Goal: Information Seeking & Learning: Learn about a topic

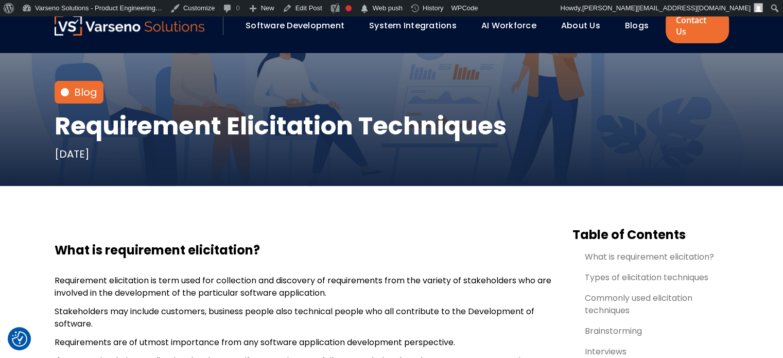
scroll to position [217, 0]
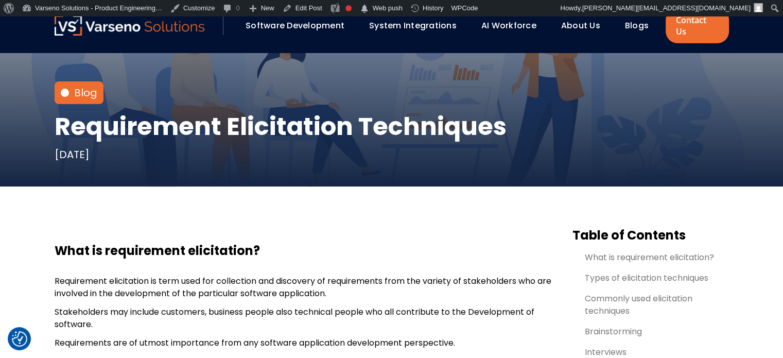
click at [71, 279] on p "Requirement elicitation is term used for collection and discovery of requiremen…" at bounding box center [305, 287] width 501 height 25
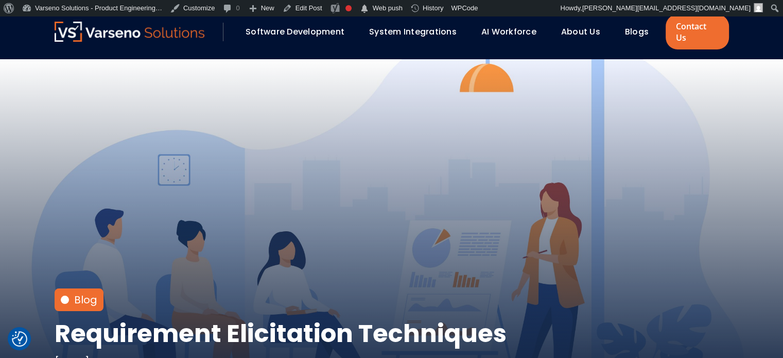
scroll to position [0, 0]
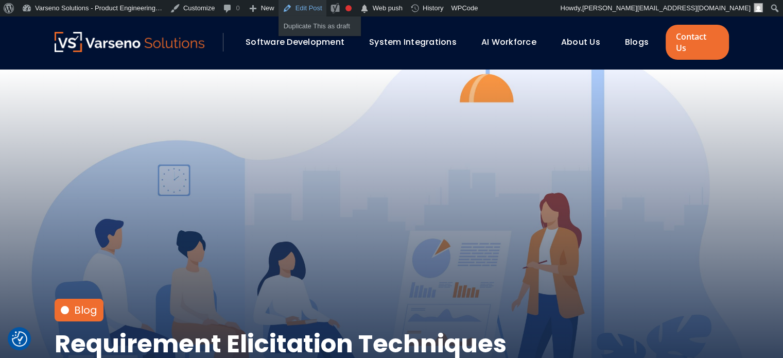
click at [294, 4] on link "Edit Post" at bounding box center [302, 8] width 48 height 16
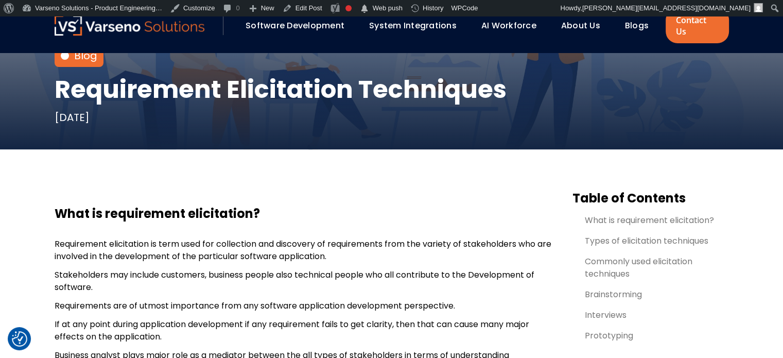
scroll to position [255, 0]
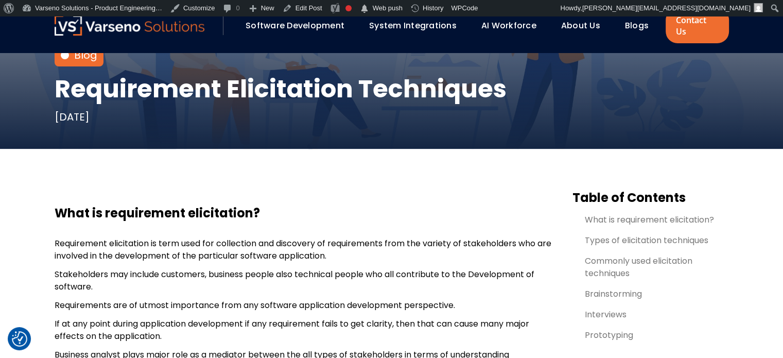
click at [62, 76] on h1 "Requirement Elicitation Techniques" at bounding box center [281, 89] width 452 height 29
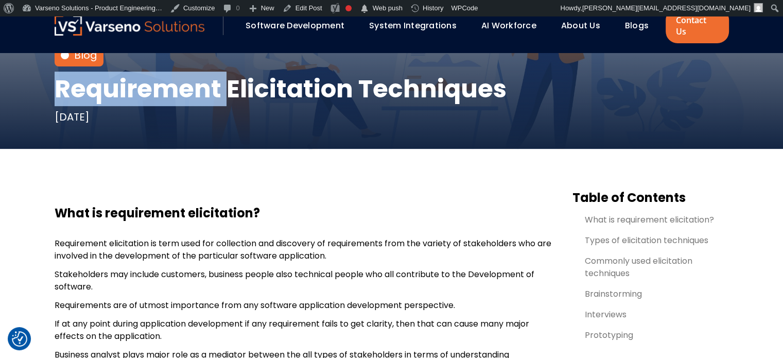
click at [62, 76] on h1 "Requirement Elicitation Techniques" at bounding box center [281, 89] width 452 height 29
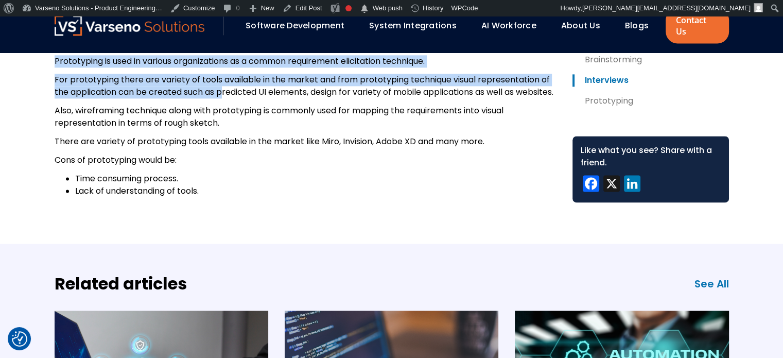
scroll to position [1433, 0]
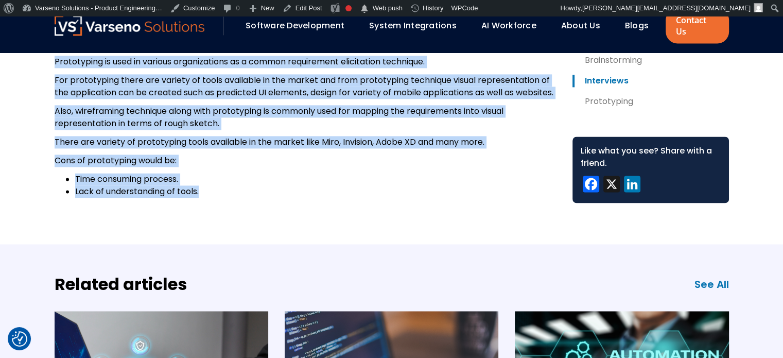
copy body "Requirement Elicitation Techniques December 7, 2022 Table of Contents What is r…"
click at [292, 185] on li "Time consuming process." at bounding box center [315, 179] width 481 height 12
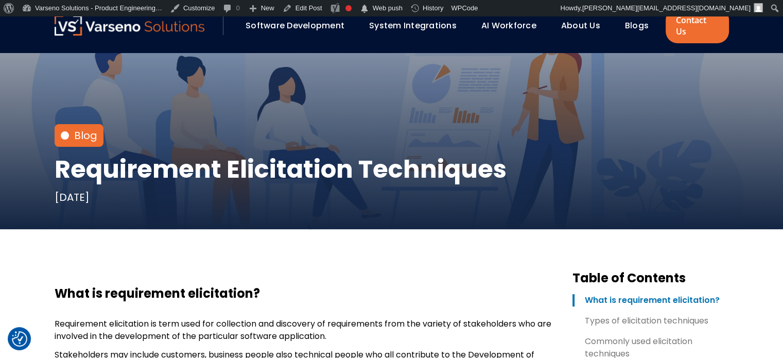
scroll to position [0, 0]
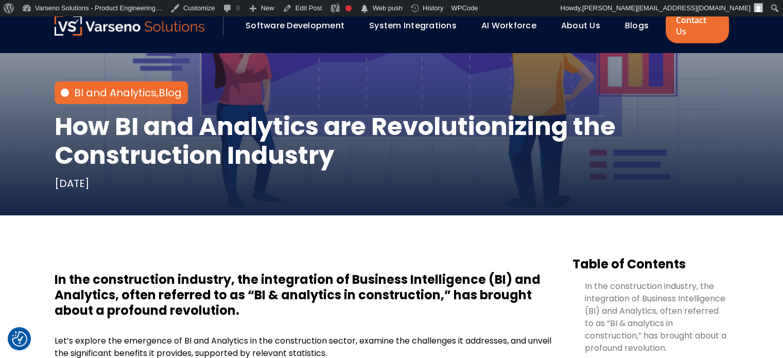
scroll to position [189, 0]
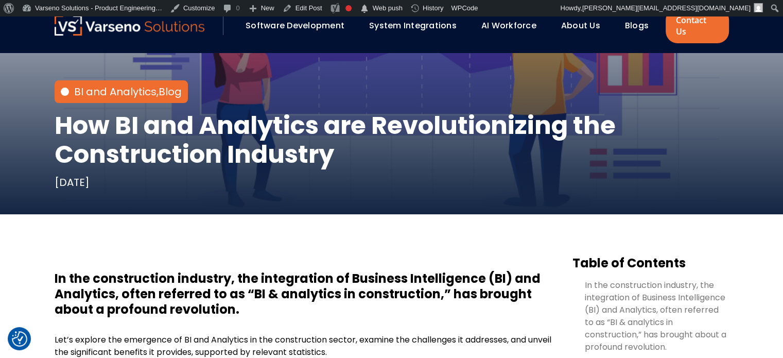
click at [58, 128] on h1 "How BI and Analytics are Revolutionizing the Construction Industry" at bounding box center [392, 140] width 674 height 58
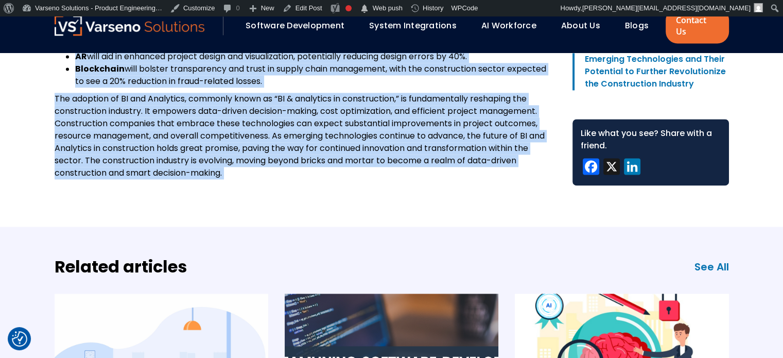
scroll to position [1449, 0]
copy body "How BI and Analytics are Revolutionizing the Construction Industry September 21…"
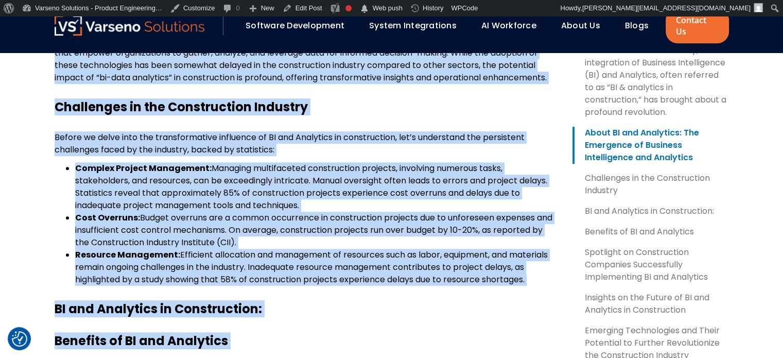
scroll to position [560, 0]
click at [290, 172] on li "Complex Project Management: Managing multifaceted construction projects, involv…" at bounding box center [315, 187] width 481 height 49
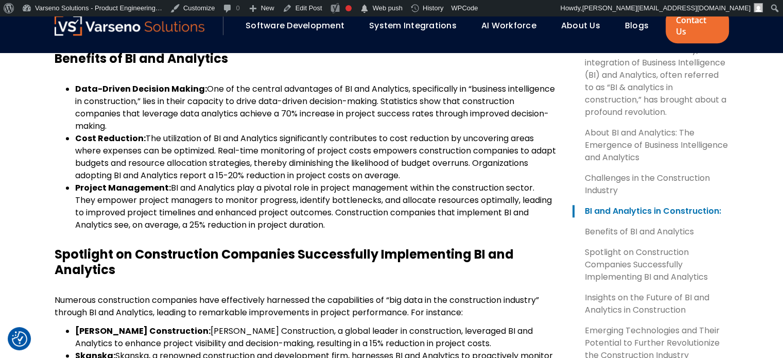
scroll to position [849, 0]
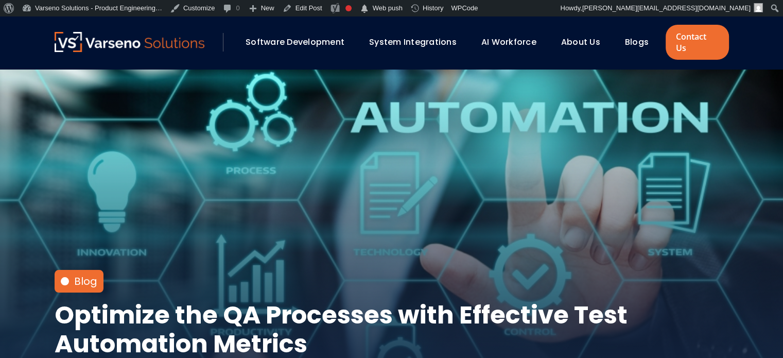
scroll to position [72, 0]
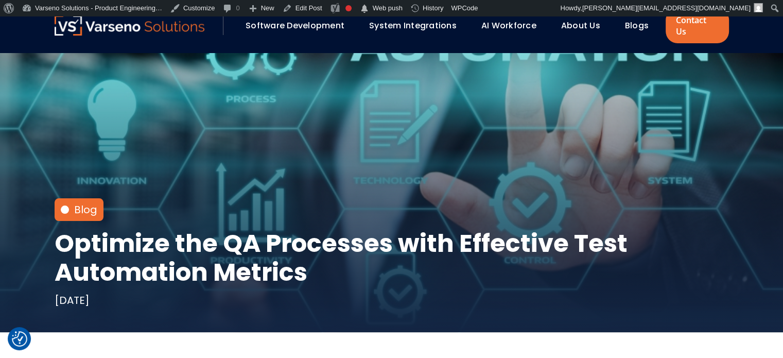
click at [92, 229] on h1 "Optimize the QA Processes with Effective Test Automation Metrics" at bounding box center [392, 258] width 674 height 58
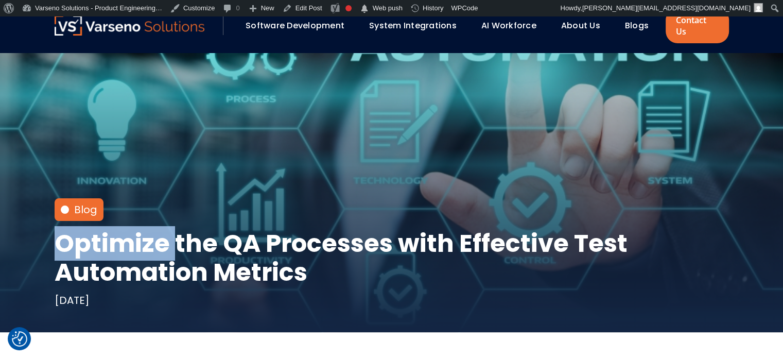
click at [92, 229] on h1 "Optimize the QA Processes with Effective Test Automation Metrics" at bounding box center [392, 258] width 674 height 58
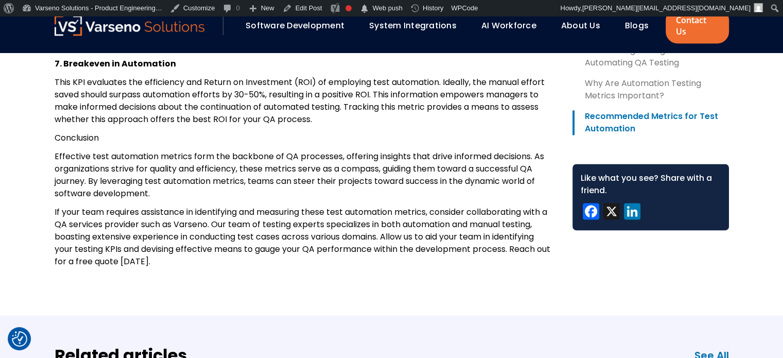
scroll to position [1528, 0]
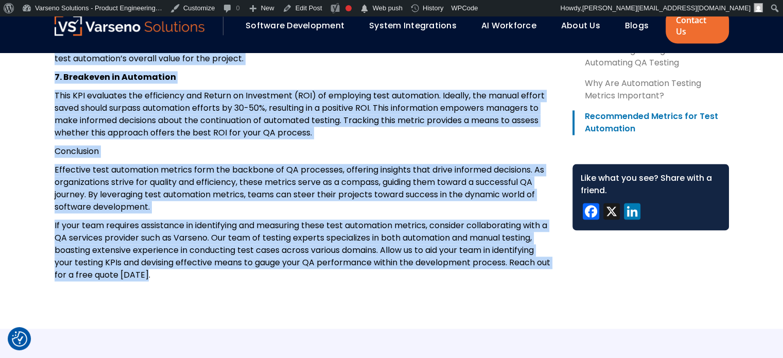
copy body "Optimize the QA Processes with Effective Test Automation Metrics August 31, 202…"
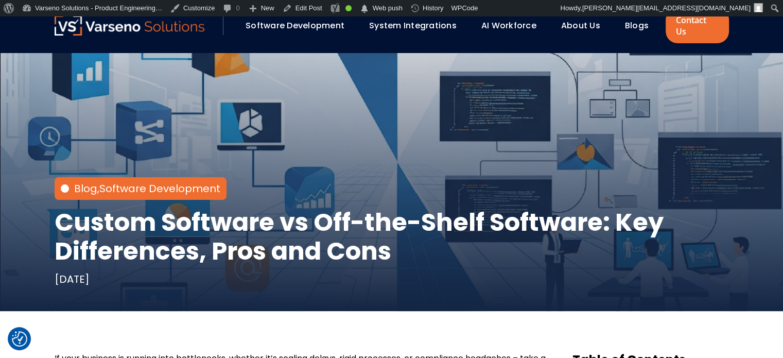
scroll to position [107, 0]
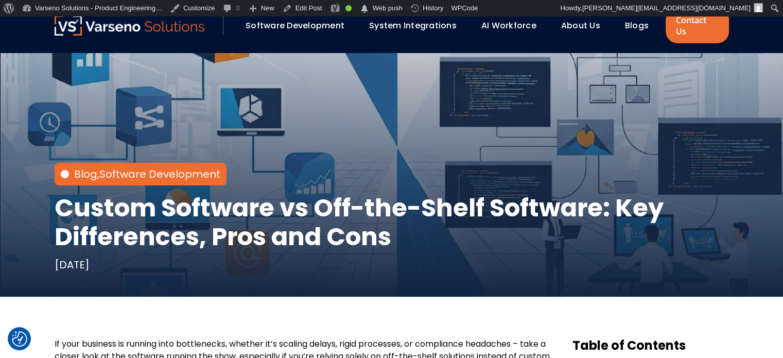
click at [64, 194] on h1 "Custom Software vs Off-the-Shelf Software: Key Differences, Pros and Cons" at bounding box center [392, 223] width 674 height 58
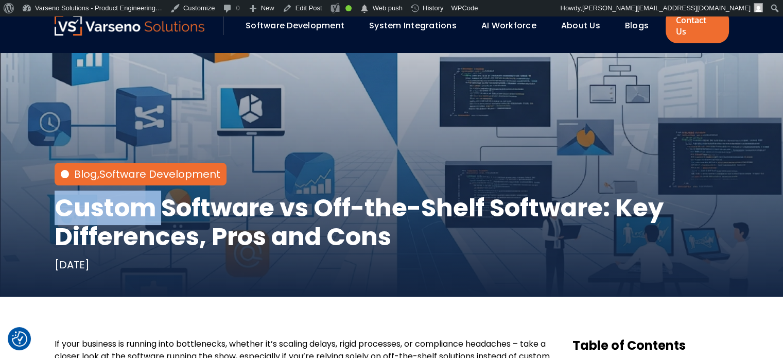
click at [64, 194] on h1 "Custom Software vs Off-the-Shelf Software: Key Differences, Pros and Cons" at bounding box center [392, 223] width 674 height 58
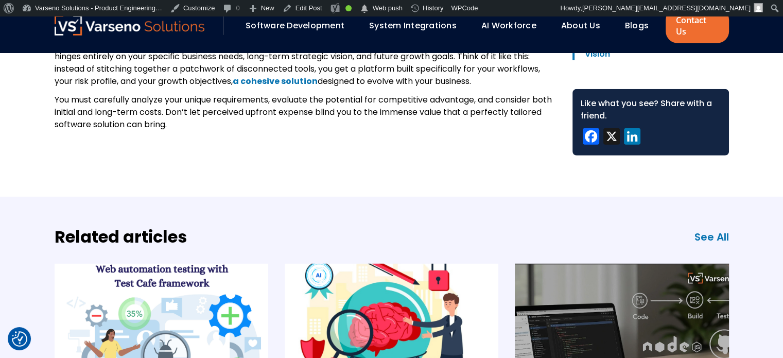
scroll to position [2894, 0]
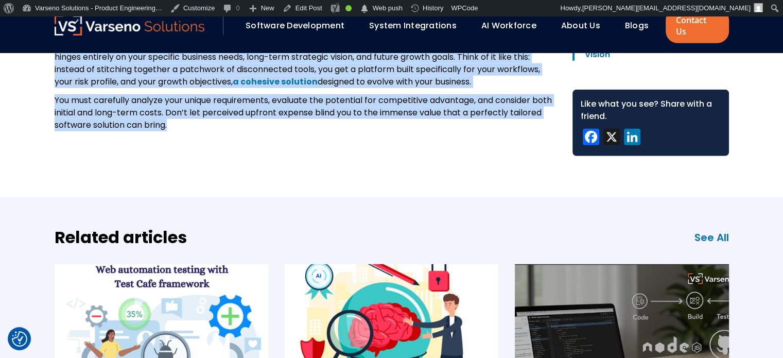
copy body "Custom Software vs Off-the-Shelf Software: Key Differences, Pros and Cons July …"
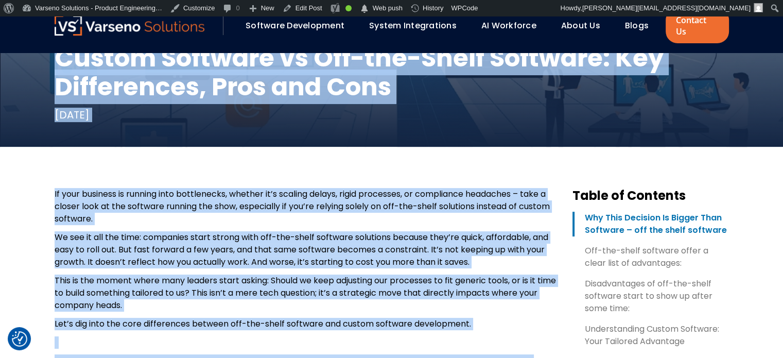
scroll to position [248, 0]
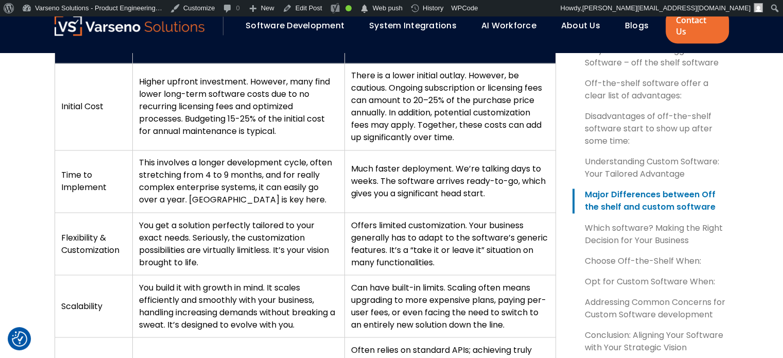
scroll to position [1651, 0]
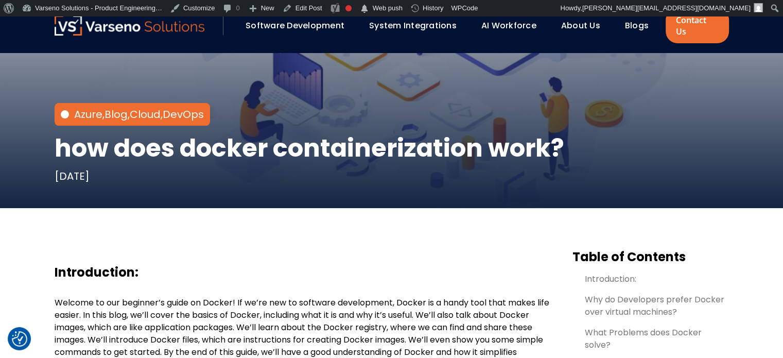
scroll to position [201, 0]
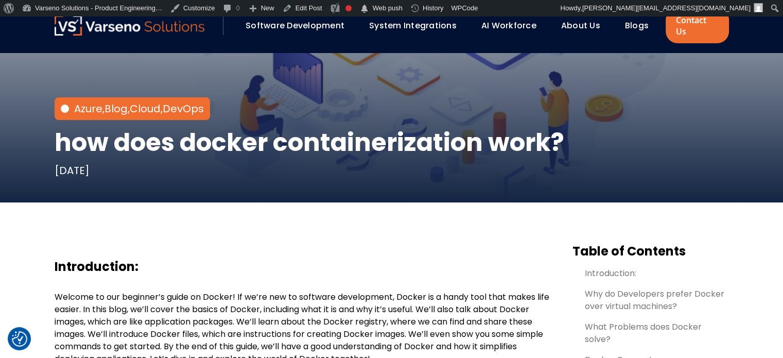
click at [75, 133] on h1 "how does docker containerization work?" at bounding box center [309, 142] width 509 height 29
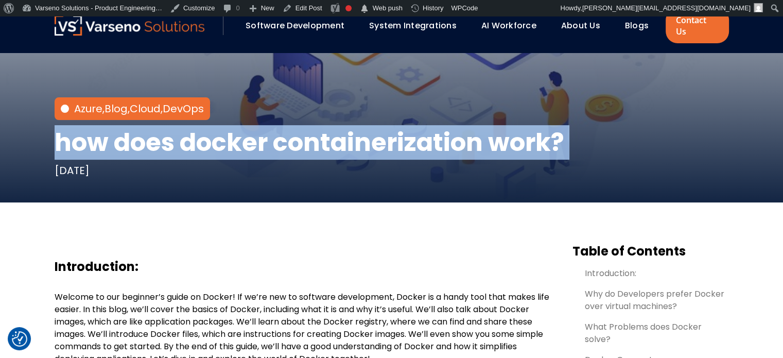
click at [75, 133] on h1 "how does docker containerization work?" at bounding box center [309, 142] width 509 height 29
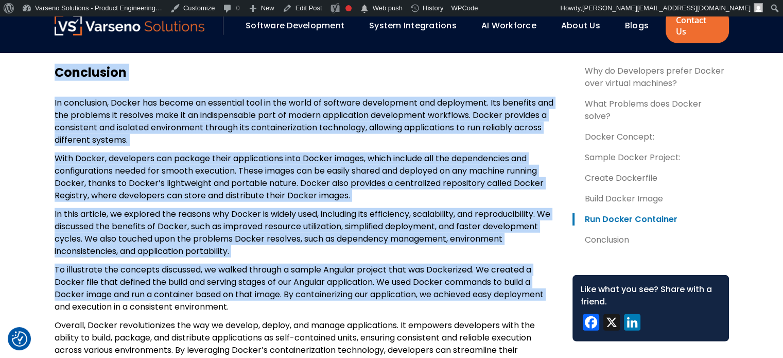
scroll to position [2668, 0]
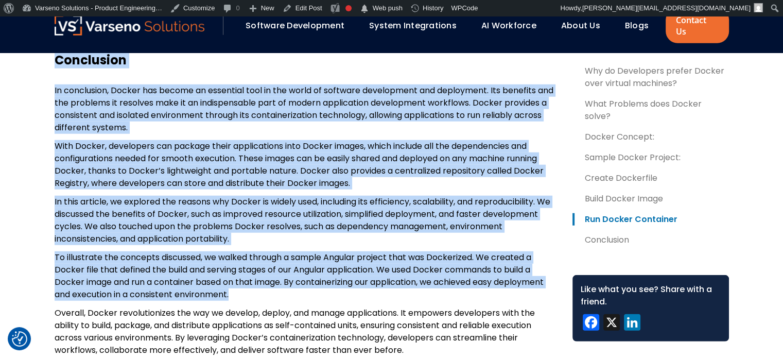
copy body "how does docker containerization work? September 13, 2023 Table of Contents Int…"
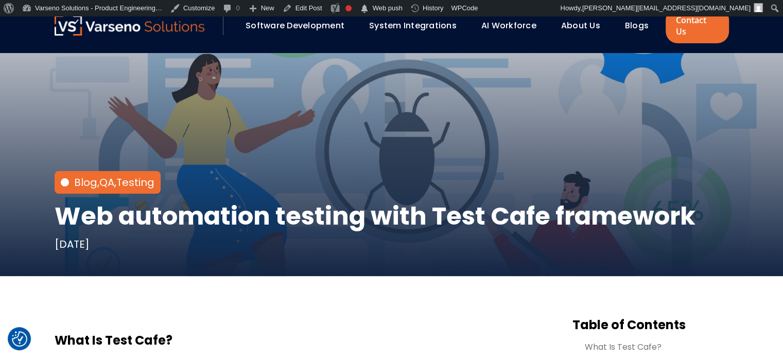
scroll to position [134, 0]
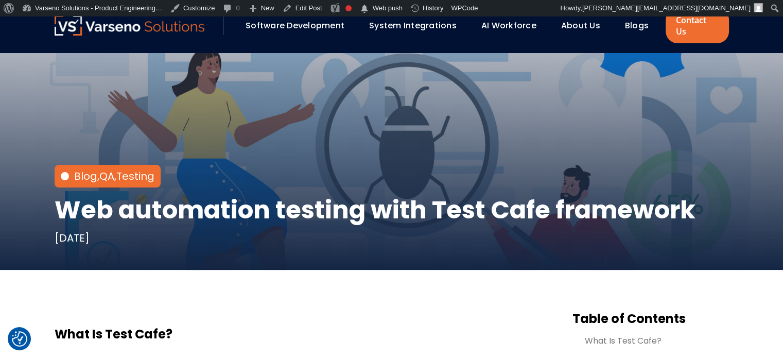
click at [68, 198] on h1 "Web automation testing with Test Cafe framework" at bounding box center [375, 210] width 641 height 29
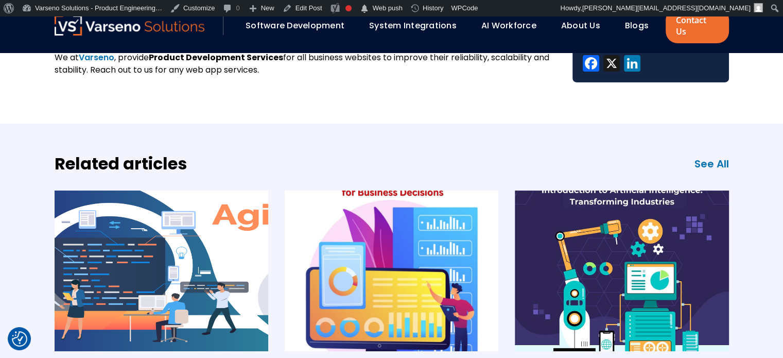
scroll to position [3522, 0]
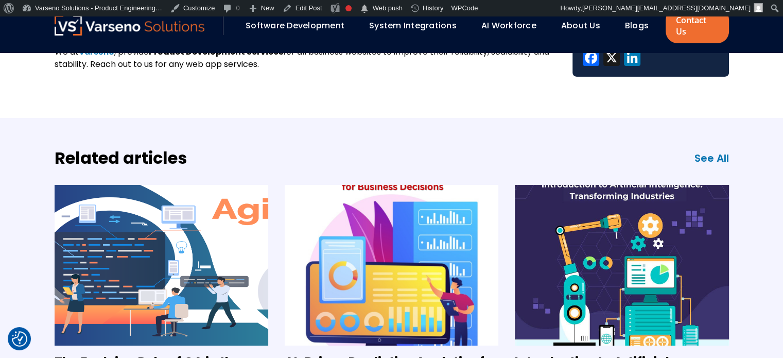
copy body "Lor ipsumdolor sitamet cons Adip Elit seddoeius Tempori 71, 1866 Utlab et Dolor…"
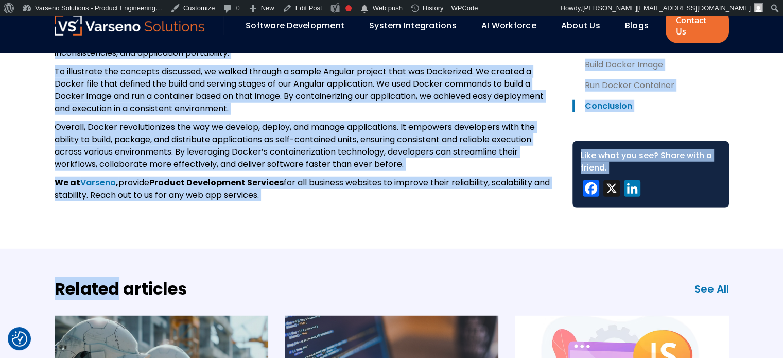
scroll to position [2891, 0]
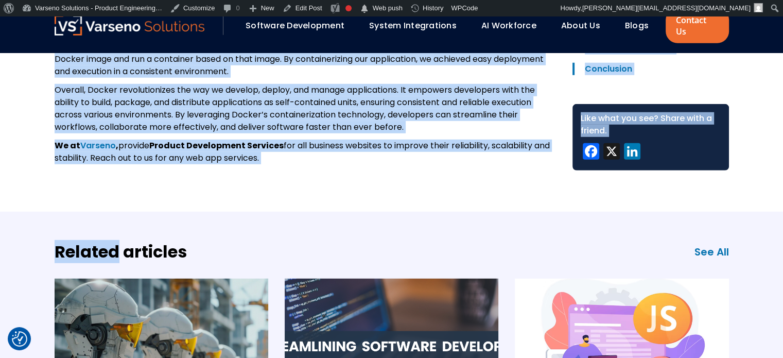
drag, startPoint x: 55, startPoint y: 284, endPoint x: 285, endPoint y: 214, distance: 240.1
copy div "Loremipsumdo: Sitamet co adi elitsedd’e tempo in Utlabo! Et do’ma ali en admini…"
